Goal: Complete application form: Complete application form

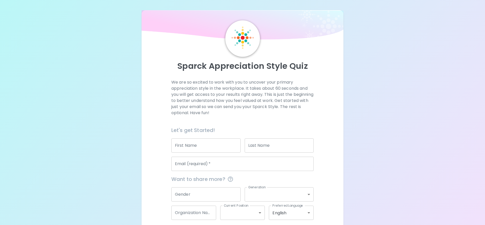
click at [187, 148] on input "First Name" at bounding box center [205, 145] width 69 height 14
type input "[PERSON_NAME]"
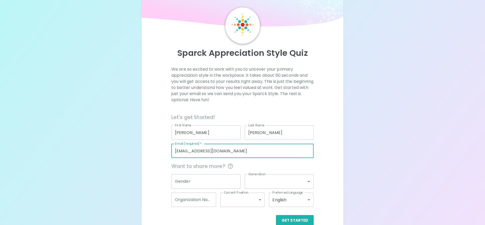
scroll to position [24, 0]
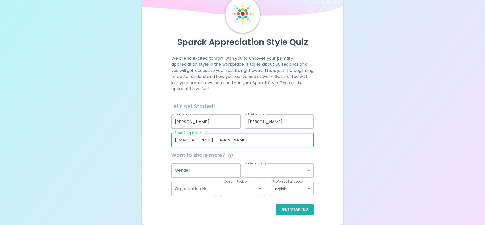
type input "[EMAIL_ADDRESS][DOMAIN_NAME]"
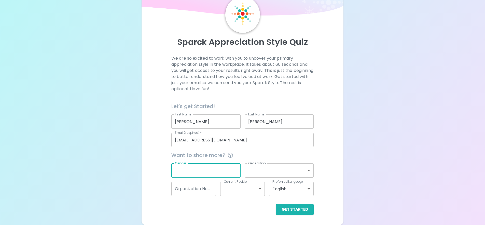
click at [199, 166] on input "Gender" at bounding box center [205, 170] width 69 height 14
type input "[DEMOGRAPHIC_DATA]"
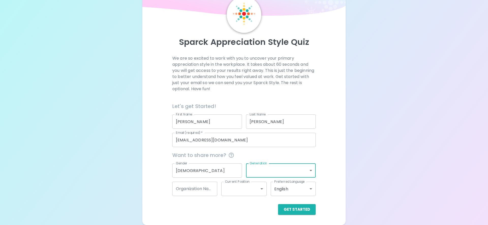
click at [255, 171] on body "Sparck Appreciation Style Quiz We are so excited to work with you to uncover yo…" at bounding box center [244, 100] width 488 height 249
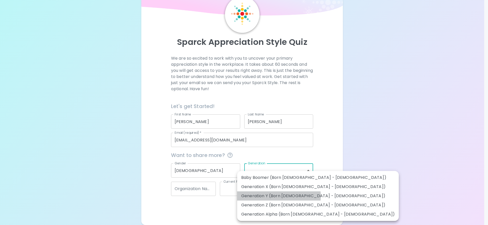
click at [263, 196] on li "Generation Y (Born [DEMOGRAPHIC_DATA] - [DEMOGRAPHIC_DATA])" at bounding box center [318, 195] width 162 height 9
type input "generation_y"
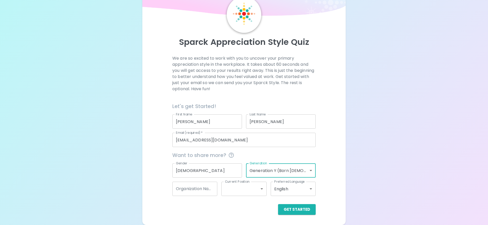
click at [268, 167] on body "Sparck Appreciation Style Quiz We are so excited to work with you to uncover yo…" at bounding box center [244, 100] width 488 height 249
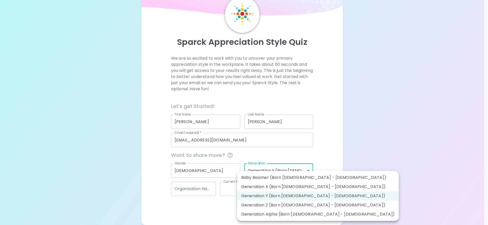
click at [190, 202] on div at bounding box center [244, 112] width 488 height 225
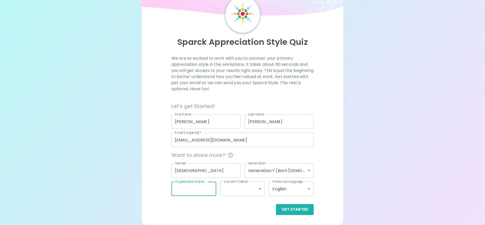
click at [207, 188] on input "Organization Name" at bounding box center [193, 188] width 45 height 14
type input "Sephora [GEOGRAPHIC_DATA]"
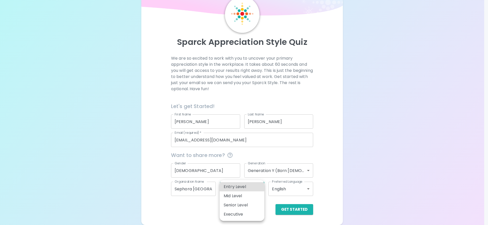
click at [260, 189] on body "Sparck Appreciation Style Quiz We are so excited to work with you to uncover yo…" at bounding box center [244, 100] width 488 height 249
click at [254, 202] on li "Senior Level" at bounding box center [242, 204] width 45 height 9
type input "senior_level"
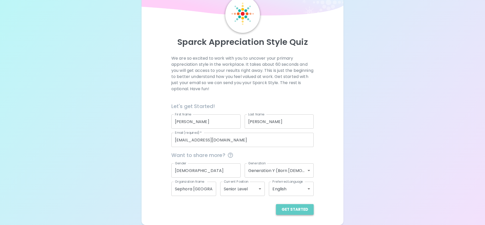
click at [298, 208] on button "Get Started" at bounding box center [295, 209] width 38 height 11
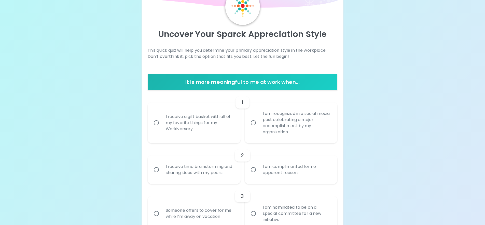
scroll to position [3, 0]
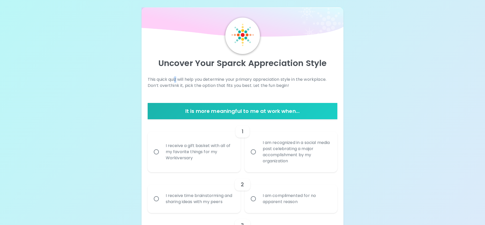
drag, startPoint x: 176, startPoint y: 79, endPoint x: 180, endPoint y: 80, distance: 3.6
click at [178, 80] on p "This quick quiz will help you determine your primary appreciation style in the …" at bounding box center [243, 82] width 190 height 12
drag, startPoint x: 243, startPoint y: 80, endPoint x: 315, endPoint y: 80, distance: 72.0
click at [315, 80] on p "This quick quiz will help you determine your primary appreciation style in the …" at bounding box center [243, 82] width 190 height 12
drag, startPoint x: 200, startPoint y: 83, endPoint x: 289, endPoint y: 86, distance: 89.6
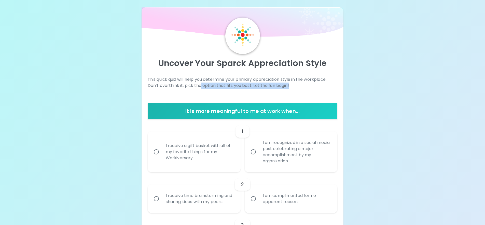
click at [289, 86] on p "This quick quiz will help you determine your primary appreciation style in the …" at bounding box center [243, 82] width 190 height 12
click at [239, 84] on p "This quick quiz will help you determine your primary appreciation style in the …" at bounding box center [243, 82] width 190 height 12
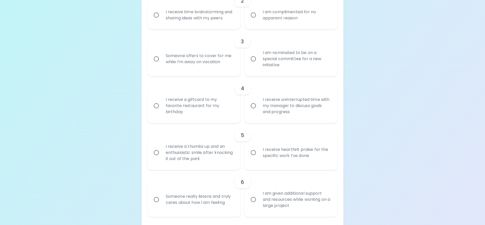
scroll to position [186, 0]
click at [285, 152] on div "I receive heartfelt praise for the specific work I’ve done" at bounding box center [296, 152] width 76 height 24
click at [258, 152] on input "I receive heartfelt praise for the specific work I’ve done" at bounding box center [253, 152] width 11 height 11
radio input "true"
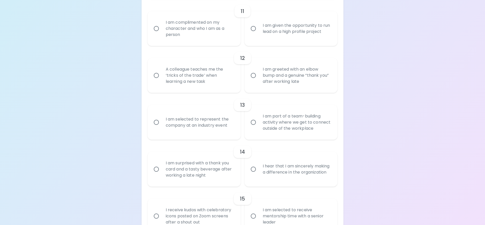
scroll to position [624, 0]
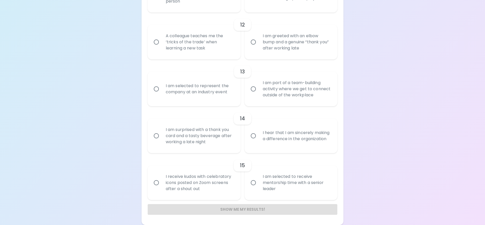
click at [270, 141] on div "I hear that I am sincerely making a difference in the organization" at bounding box center [296, 135] width 76 height 24
click at [258, 141] on input "I hear that I am sincerely making a difference in the organization" at bounding box center [253, 135] width 11 height 11
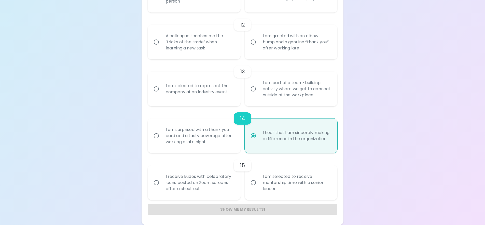
radio input "true"
click at [198, 184] on div "I receive kudos with celebratory icons posted on Zoom screens after a shout out" at bounding box center [200, 182] width 76 height 31
click at [162, 184] on input "I receive kudos with celebratory icons posted on Zoom screens after a shout out" at bounding box center [156, 182] width 11 height 11
radio input "false"
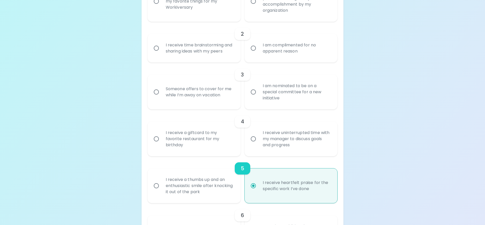
scroll to position [154, 0]
radio input "true"
click at [276, 89] on div "I am nominated to be on a special committee for a new initiative" at bounding box center [296, 91] width 76 height 31
click at [258, 89] on input "I am nominated to be on a special committee for a new initiative" at bounding box center [253, 90] width 11 height 11
radio input "false"
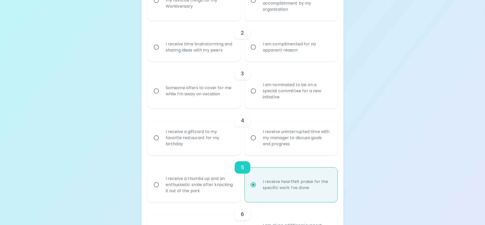
radio input "false"
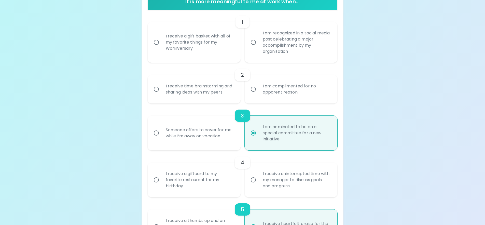
scroll to position [145, 0]
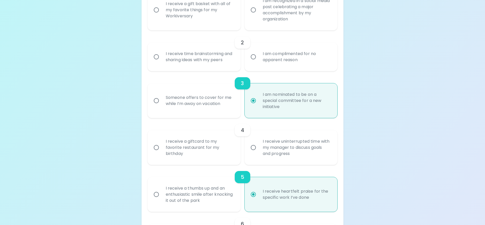
radio input "true"
click at [307, 152] on div "I receive uninterrupted time with my manager to discuss goals and progress" at bounding box center [296, 147] width 76 height 31
click at [258, 152] on input "I receive uninterrupted time with my manager to discuss goals and progress" at bounding box center [253, 147] width 11 height 11
radio input "false"
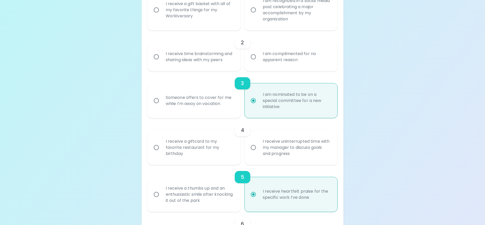
radio input "false"
radio input "true"
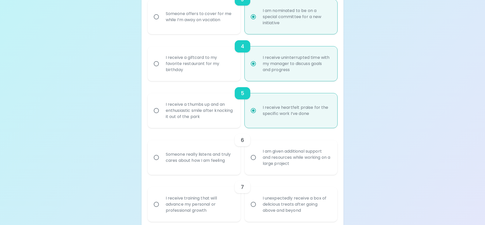
scroll to position [233, 0]
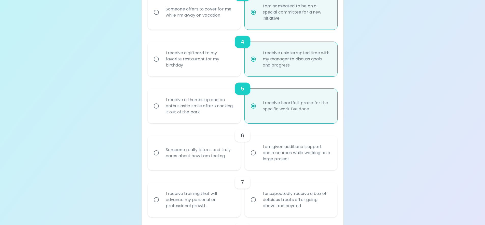
radio input "true"
click at [215, 159] on div "Someone really listens and truly cares about how I am feeling" at bounding box center [200, 152] width 76 height 24
click at [162, 158] on input "Someone really listens and truly cares about how I am feeling" at bounding box center [156, 152] width 11 height 11
radio input "false"
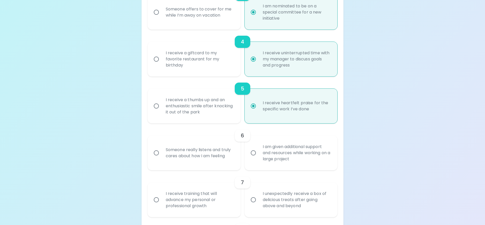
radio input "false"
radio input "true"
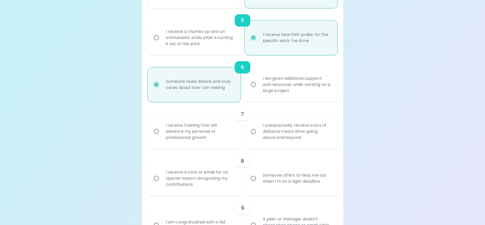
scroll to position [295, 0]
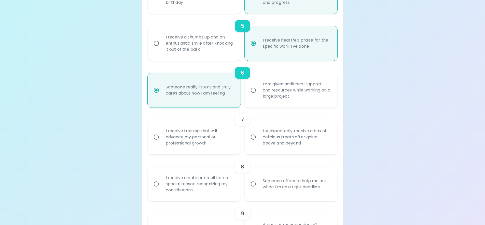
radio input "true"
click at [215, 143] on div "I receive training that will advance my personal or professional growth" at bounding box center [200, 137] width 76 height 31
click at [162, 142] on input "I receive training that will advance my personal or professional growth" at bounding box center [156, 137] width 11 height 11
radio input "false"
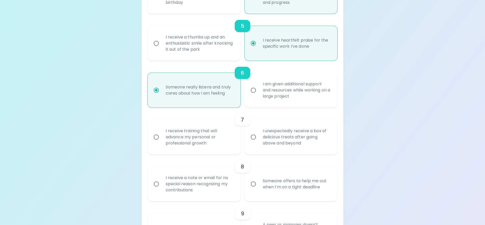
radio input "false"
radio input "true"
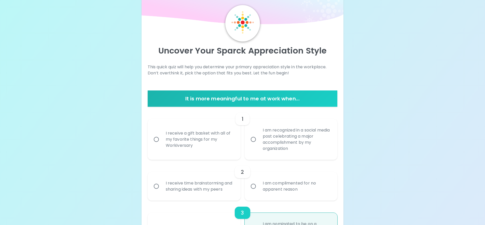
scroll to position [0, 0]
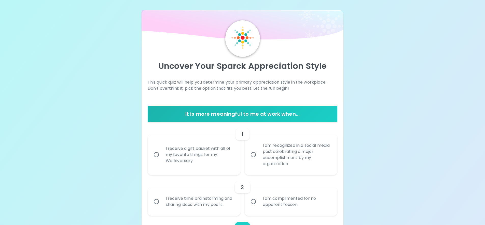
radio input "true"
click at [240, 152] on div "I am recognized in a social media post celebrating a major accomplishment by my…" at bounding box center [288, 152] width 97 height 45
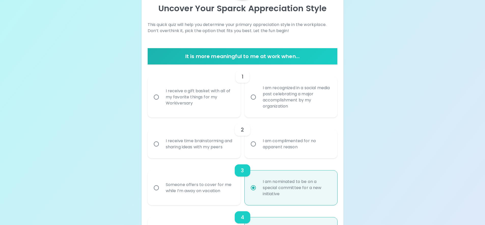
scroll to position [59, 0]
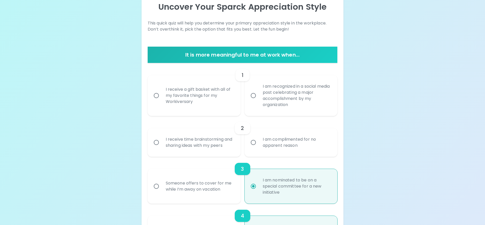
click at [226, 151] on div "I receive time brainstorming and sharing ideas with my peers" at bounding box center [200, 142] width 76 height 24
click at [162, 148] on input "I receive time brainstorming and sharing ideas with my peers" at bounding box center [156, 142] width 11 height 11
radio input "false"
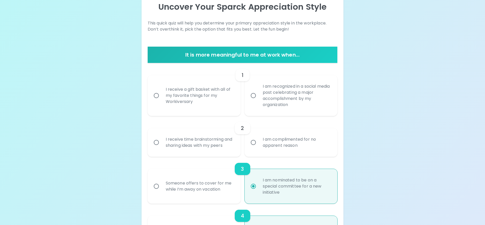
radio input "false"
radio input "true"
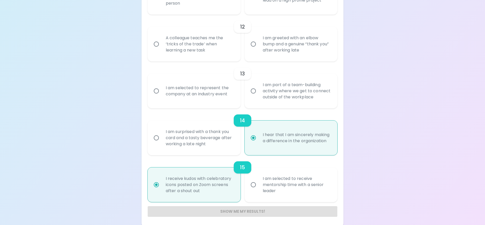
scroll to position [621, 0]
radio input "true"
click at [233, 93] on div "I am selected to represent the company at an industry event" at bounding box center [200, 92] width 76 height 24
click at [162, 93] on input "I am selected to represent the company at an industry event" at bounding box center [156, 91] width 11 height 11
radio input "false"
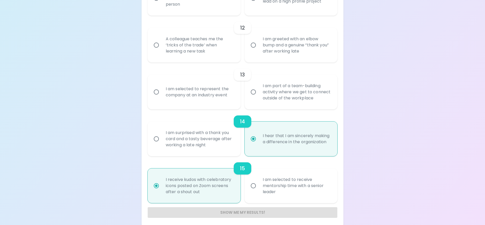
radio input "false"
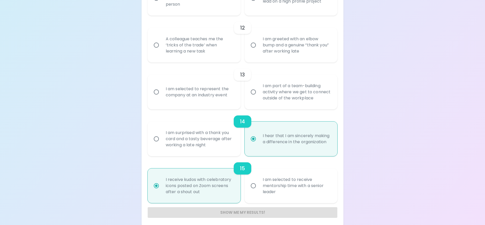
radio input "false"
radio input "true"
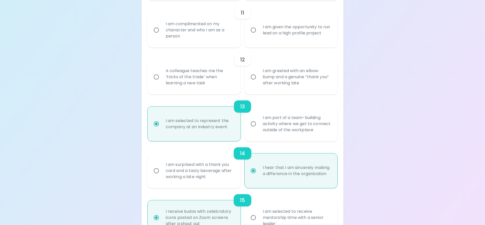
scroll to position [563, 0]
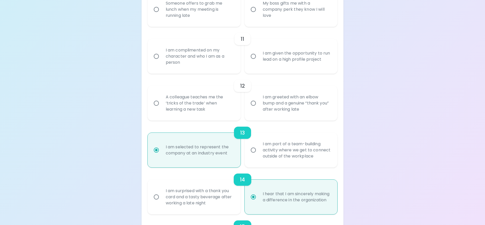
radio input "true"
click at [256, 102] on input "I am greeted with an elbow bump and a genuine “thank you” after working late" at bounding box center [253, 103] width 11 height 11
radio input "false"
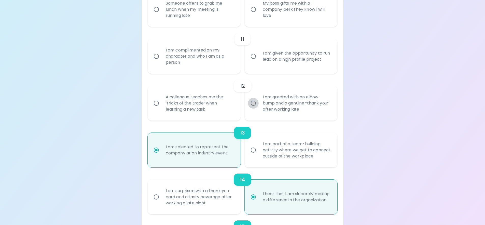
radio input "false"
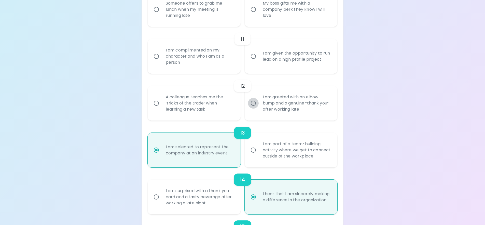
radio input "true"
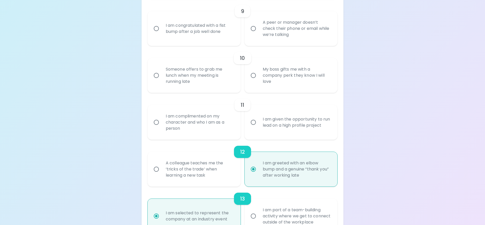
scroll to position [495, 0]
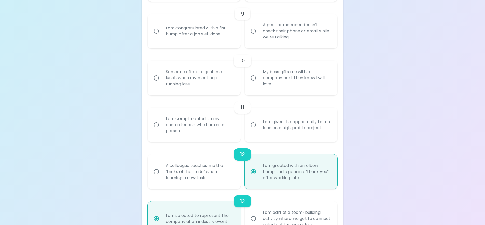
radio input "true"
click at [258, 125] on input "I am given the opportunity to run lead on a high profile project" at bounding box center [253, 124] width 11 height 11
radio input "false"
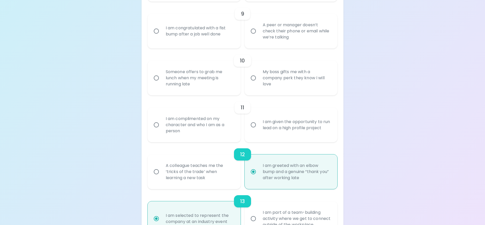
radio input "false"
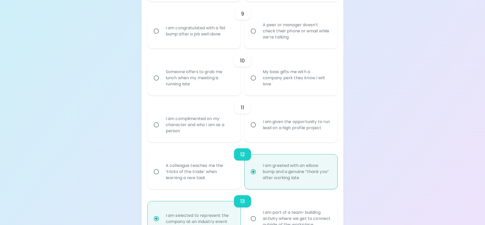
radio input "false"
radio input "true"
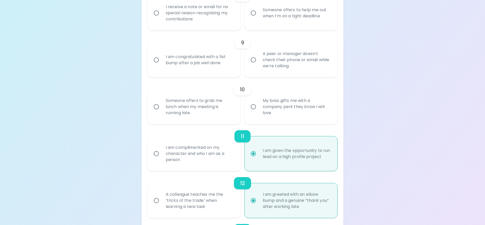
scroll to position [460, 0]
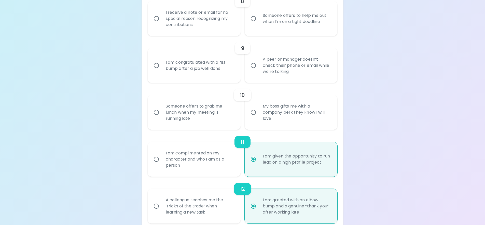
radio input "true"
click at [221, 140] on div "11" at bounding box center [243, 142] width 190 height 12
click at [197, 158] on div "I am complimented on my character and who I am as a person" at bounding box center [200, 159] width 76 height 31
click at [162, 158] on input "I am complimented on my character and who I am as a person" at bounding box center [156, 159] width 11 height 11
radio input "false"
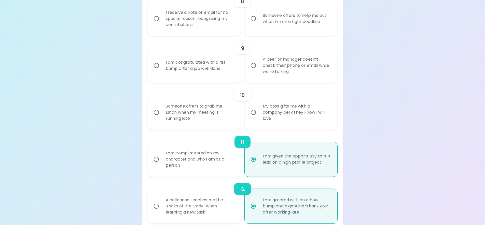
radio input "false"
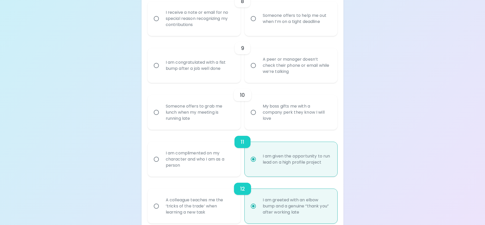
radio input "false"
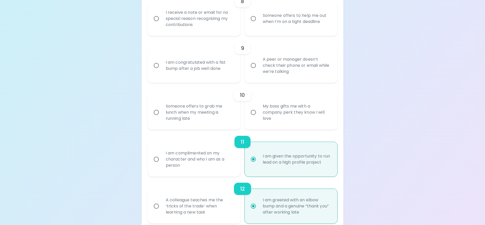
radio input "true"
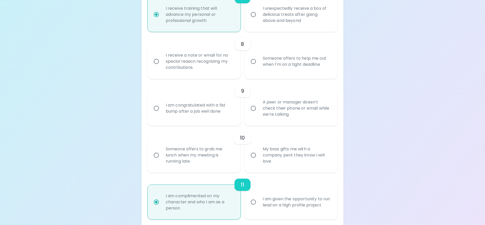
scroll to position [415, 0]
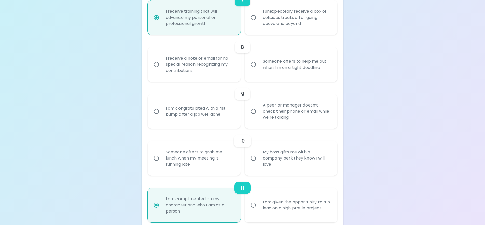
radio input "true"
click at [263, 164] on div "My boss gifts me with a company perk they know I will love" at bounding box center [296, 158] width 76 height 31
click at [258, 163] on input "My boss gifts me with a company perk they know I will love" at bounding box center [253, 158] width 11 height 11
radio input "false"
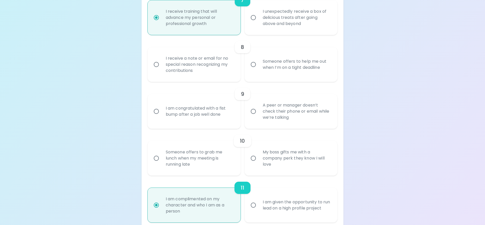
radio input "false"
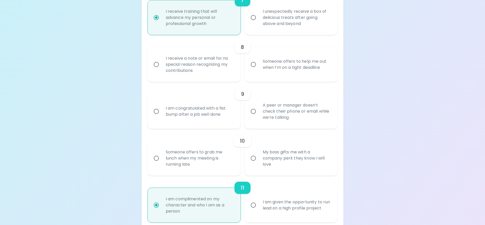
radio input "false"
radio input "true"
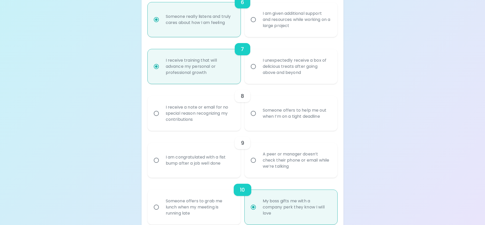
scroll to position [350, 0]
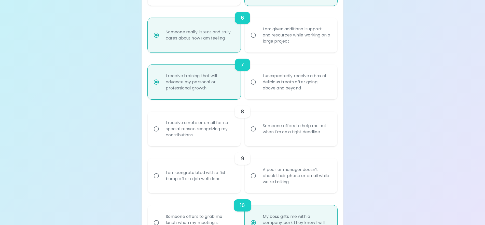
radio input "true"
click at [196, 172] on div "I am congratulated with a fist bump after a job well done" at bounding box center [200, 175] width 76 height 24
click at [162, 172] on input "I am congratulated with a fist bump after a job well done" at bounding box center [156, 175] width 11 height 11
radio input "false"
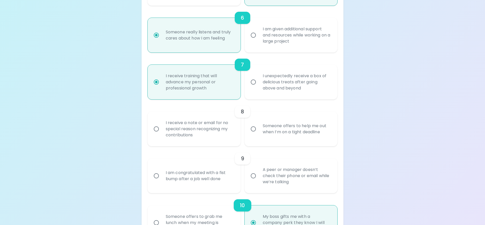
radio input "false"
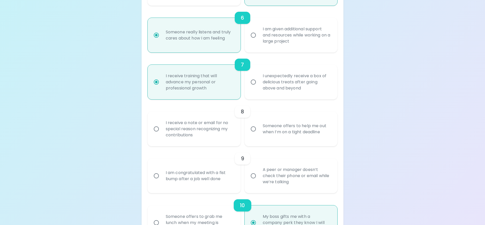
radio input "false"
radio input "true"
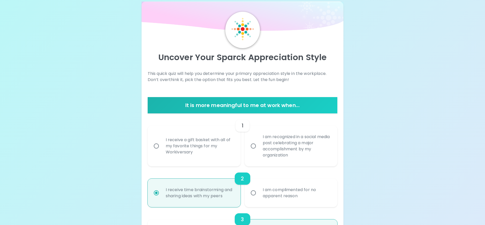
scroll to position [0, 0]
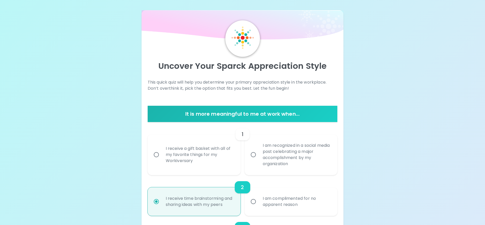
radio input "true"
click at [206, 164] on div "I receive a gift basket with all of my favorite things for my Workiversary" at bounding box center [200, 154] width 76 height 31
click at [162, 160] on input "I receive a gift basket with all of my favorite things for my Workiversary" at bounding box center [156, 154] width 11 height 11
radio input "false"
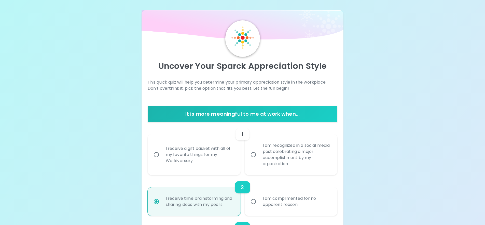
radio input "false"
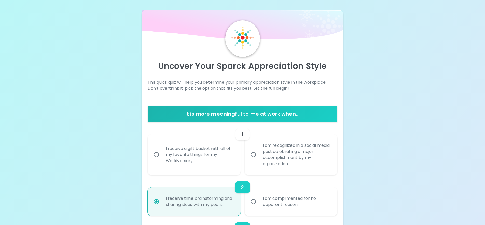
radio input "false"
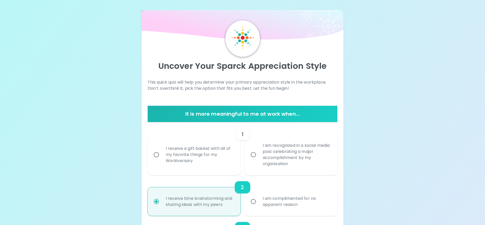
radio input "true"
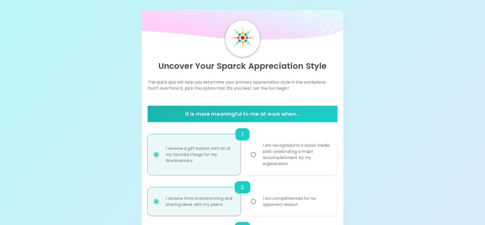
click at [272, 143] on div "I am recognized in a social media post celebrating a major accomplishment by my…" at bounding box center [296, 154] width 76 height 37
click at [258, 149] on input "I am recognized in a social media post celebrating a major accomplishment by my…" at bounding box center [253, 154] width 11 height 11
radio input "false"
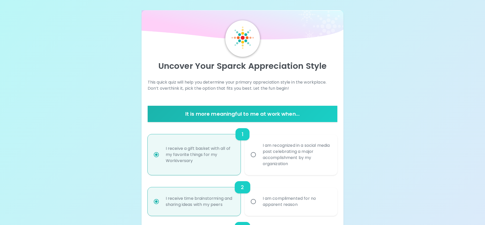
radio input "false"
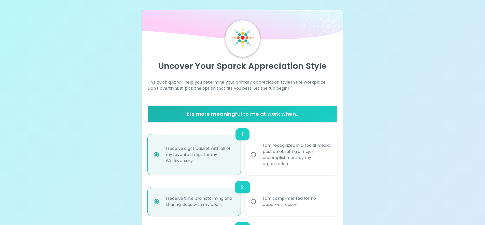
radio input "false"
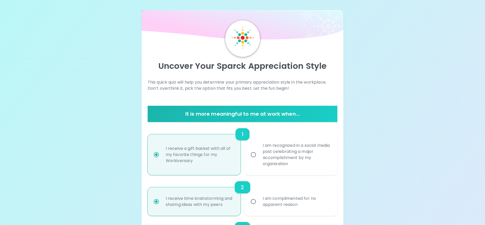
radio input "false"
radio input "true"
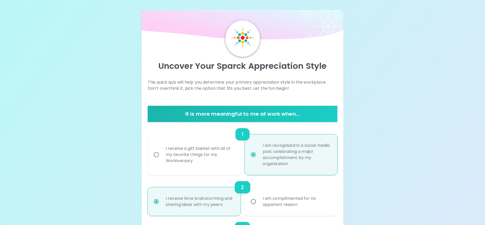
radio input "true"
click at [224, 160] on div "I receive a gift basket with all of my favorite things for my Workiversary" at bounding box center [200, 154] width 76 height 31
click at [162, 160] on input "I receive a gift basket with all of my favorite things for my Workiversary" at bounding box center [156, 154] width 11 height 11
radio input "false"
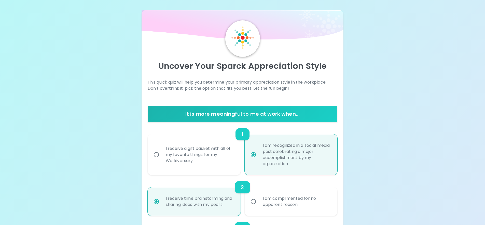
radio input "false"
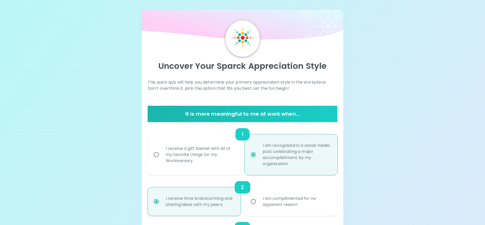
radio input "false"
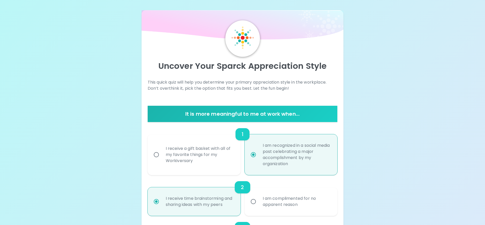
radio input "false"
radio input "true"
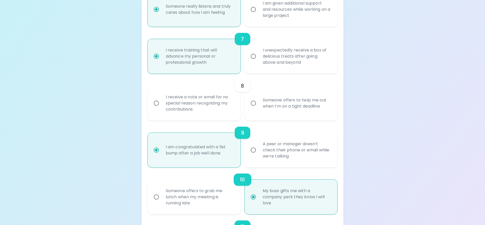
scroll to position [337, 0]
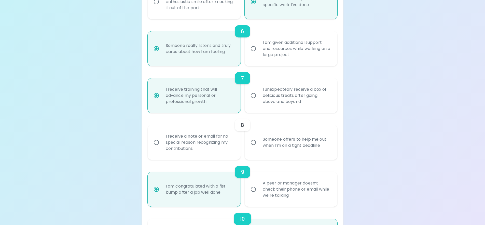
radio input "true"
drag, startPoint x: 244, startPoint y: 142, endPoint x: 237, endPoint y: 142, distance: 7.1
click at [243, 142] on label "Someone offers to help me out when I’m on a tight deadline" at bounding box center [288, 142] width 93 height 35
click at [248, 142] on input "Someone offers to help me out when I’m on a tight deadline" at bounding box center [253, 142] width 11 height 11
radio input "false"
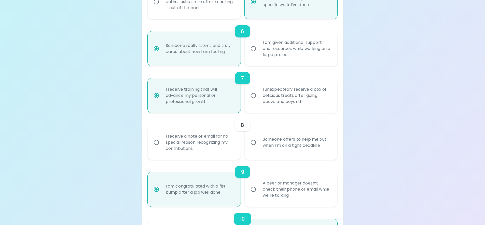
radio input "false"
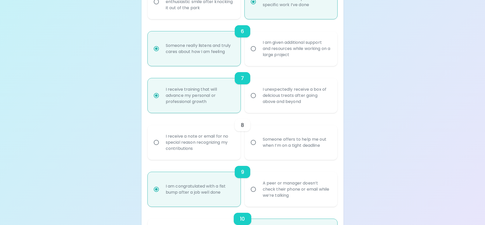
radio input "false"
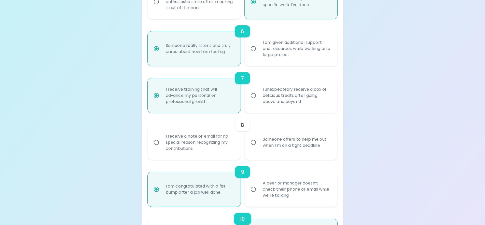
radio input "false"
radio input "true"
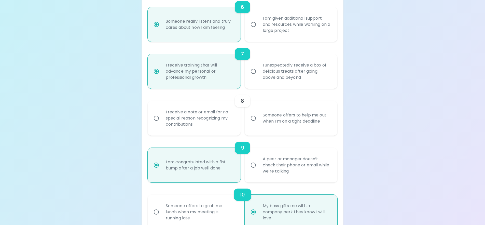
radio input "true"
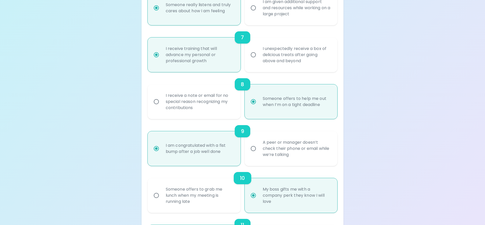
click at [237, 142] on div "I am congratulated with a fist bump after a job well done" at bounding box center [200, 148] width 76 height 24
click at [162, 143] on input "I am congratulated with a fist bump after a job well done" at bounding box center [156, 148] width 11 height 11
radio input "true"
click at [232, 109] on div "I receive a note or email for no special reason recognizing my contributions" at bounding box center [200, 101] width 76 height 31
click at [162, 107] on input "I receive a note or email for no special reason recognizing my contributions" at bounding box center [156, 101] width 11 height 11
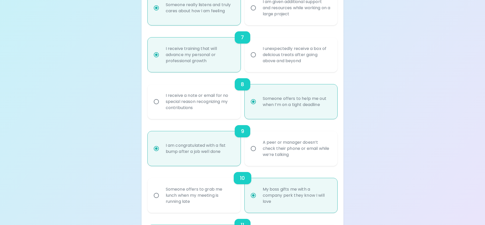
radio input "false"
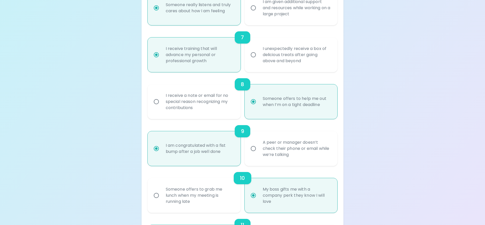
radio input "false"
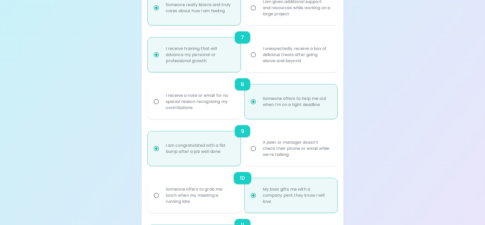
radio input "false"
radio input "true"
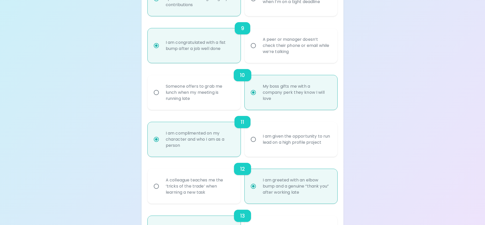
scroll to position [624, 0]
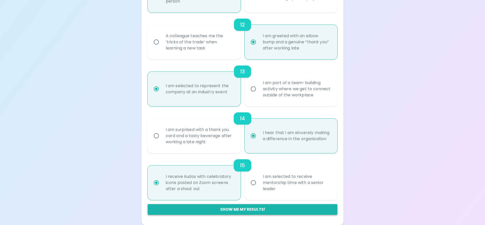
radio input "true"
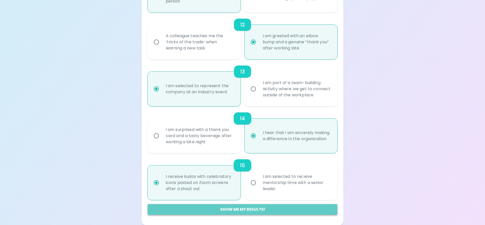
click at [233, 212] on button "Show me my results!" at bounding box center [243, 209] width 190 height 11
radio input "false"
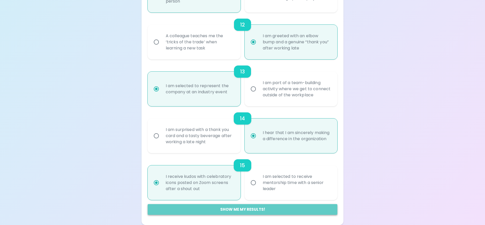
radio input "false"
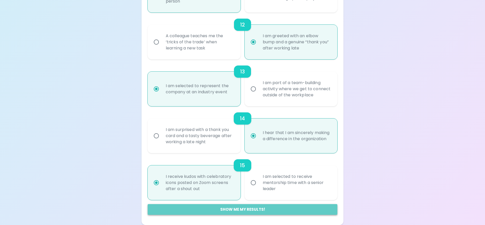
radio input "false"
radio input "true"
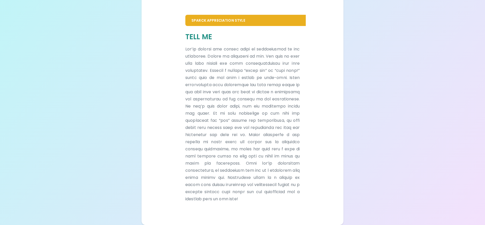
scroll to position [103, 0]
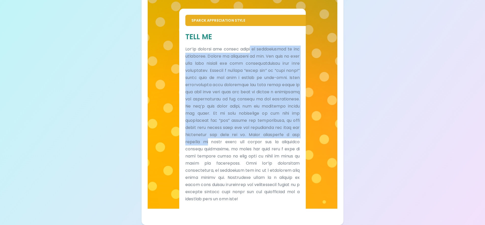
drag, startPoint x: 259, startPoint y: 50, endPoint x: 258, endPoint y: 139, distance: 89.0
click at [258, 139] on p at bounding box center [242, 124] width 114 height 157
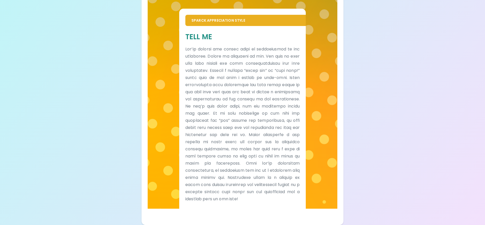
drag, startPoint x: 268, startPoint y: 174, endPoint x: 271, endPoint y: 93, distance: 81.2
click at [268, 174] on p at bounding box center [242, 124] width 114 height 157
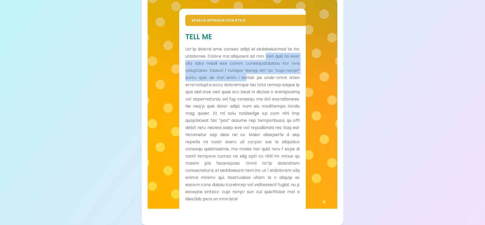
drag, startPoint x: 277, startPoint y: 55, endPoint x: 282, endPoint y: 76, distance: 21.6
click at [282, 76] on p at bounding box center [242, 124] width 114 height 157
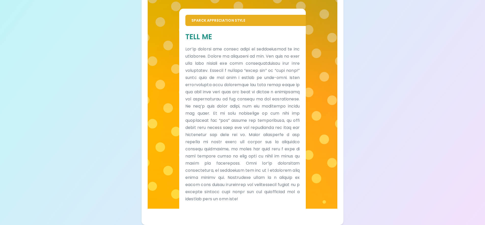
click at [254, 93] on p at bounding box center [242, 124] width 114 height 157
